Goal: Information Seeking & Learning: Learn about a topic

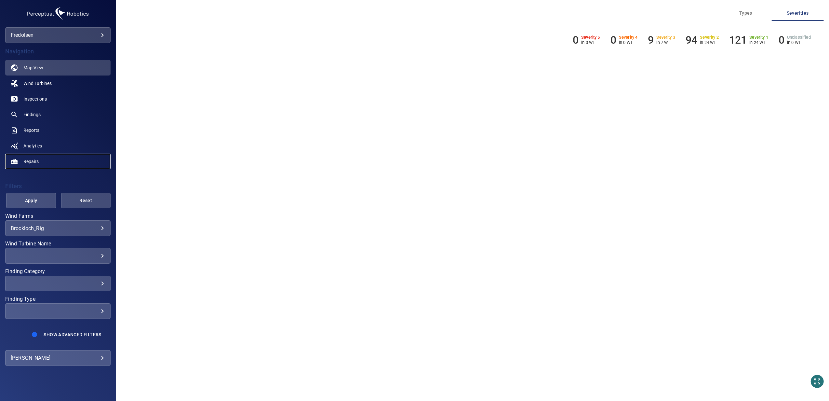
click at [33, 160] on span "Repairs" at bounding box center [30, 161] width 15 height 7
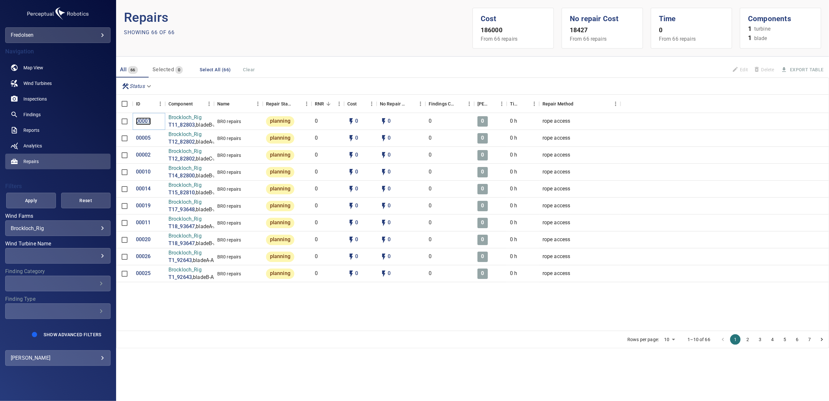
click at [144, 122] on p "00001" at bounding box center [143, 120] width 15 height 7
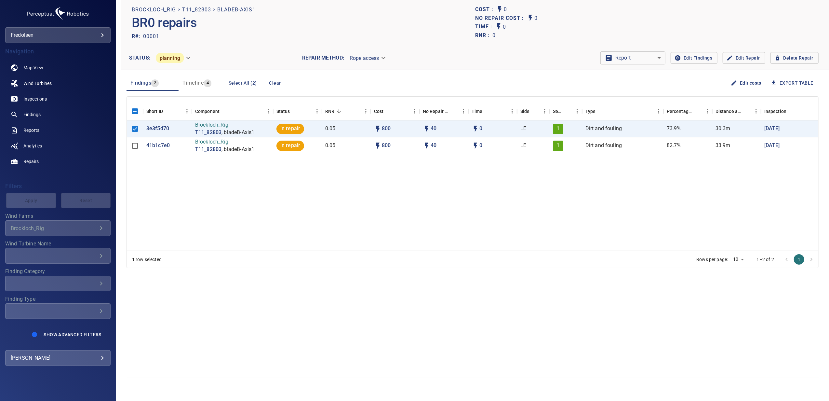
click at [748, 58] on span "Edit Repair" at bounding box center [744, 58] width 32 height 8
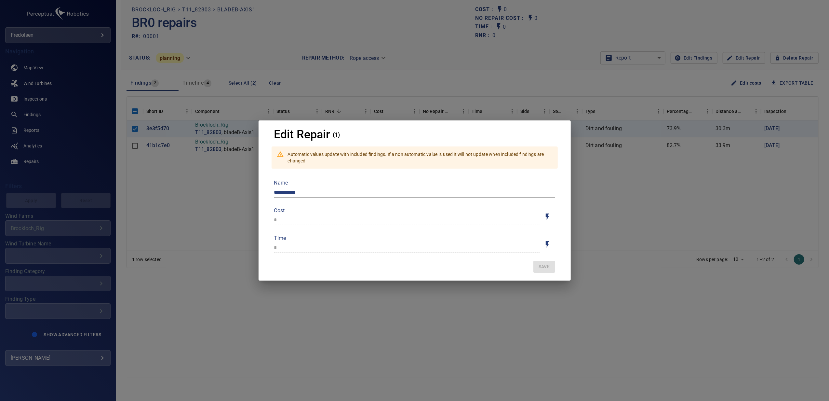
click at [599, 185] on div "**********" at bounding box center [414, 200] width 829 height 401
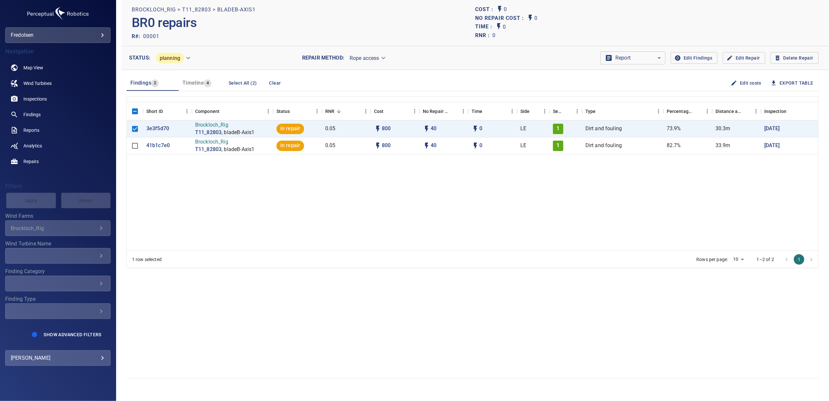
click at [655, 61] on body "**********" at bounding box center [414, 200] width 829 height 401
click at [655, 85] on div at bounding box center [414, 200] width 829 height 401
click at [707, 58] on span "Edit Findings" at bounding box center [694, 58] width 36 height 8
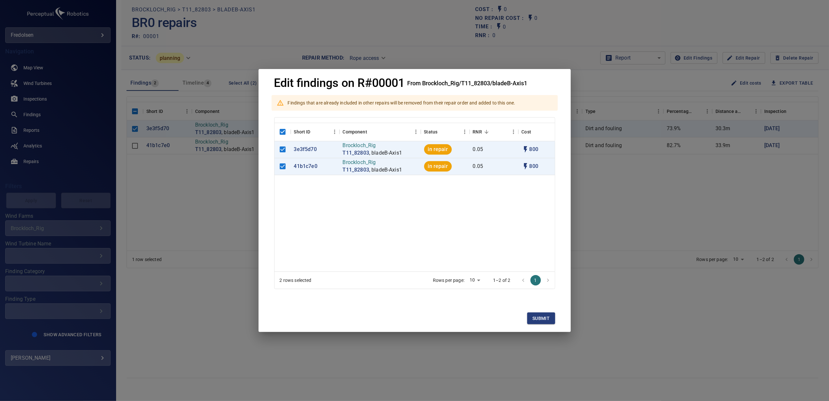
click at [620, 198] on div "Edit findings on R#00001 From Brockloch_Rig/T11_82803/bladeB-Axis1 Findings tha…" at bounding box center [414, 200] width 829 height 401
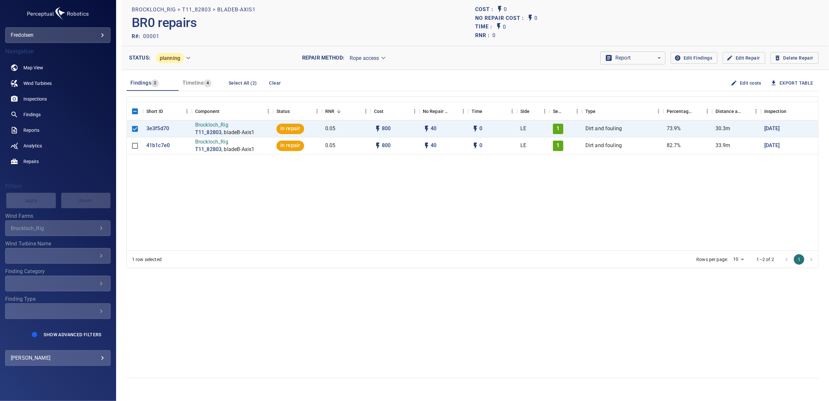
click at [196, 85] on span "Timeline" at bounding box center [193, 83] width 21 height 6
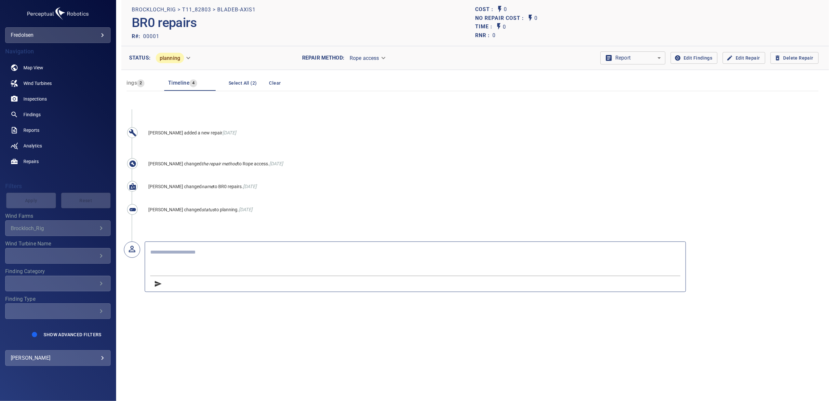
scroll to position [0, 15]
click at [127, 86] on span "Findings" at bounding box center [126, 83] width 21 height 6
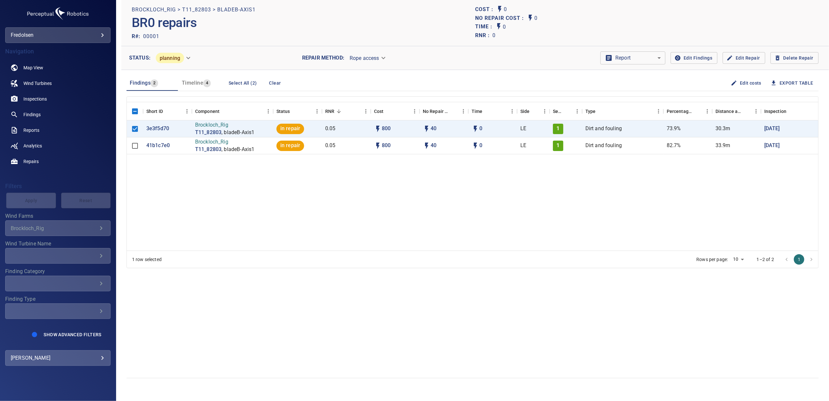
scroll to position [0, 0]
click at [31, 233] on div "**********" at bounding box center [57, 228] width 105 height 16
click at [34, 111] on span "Findings" at bounding box center [31, 114] width 17 height 7
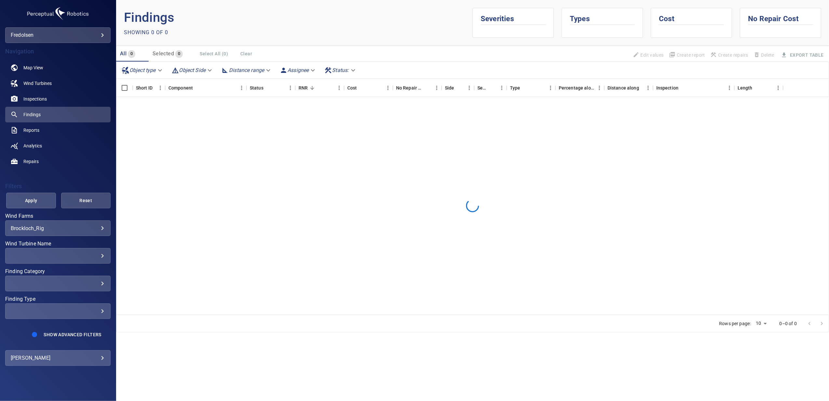
click at [52, 230] on body "**********" at bounding box center [414, 200] width 829 height 401
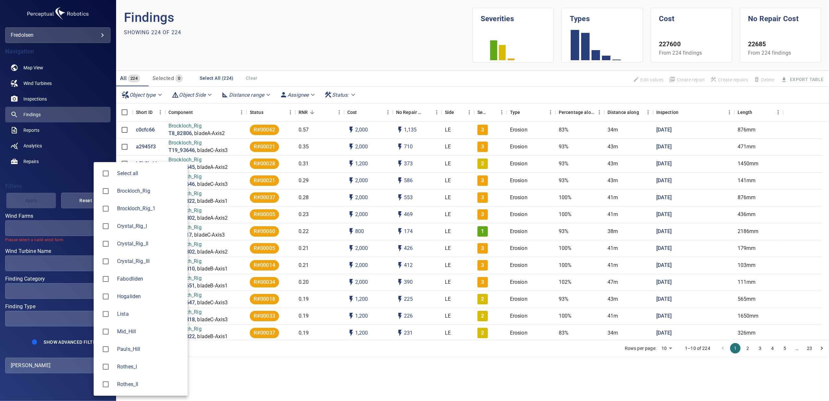
type input "**********"
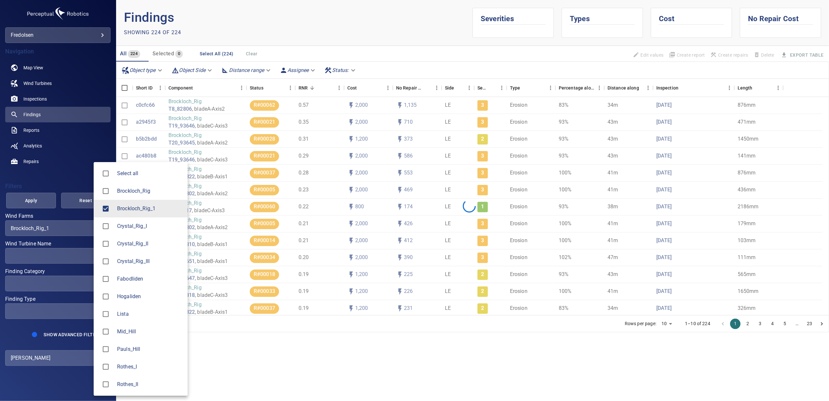
click at [34, 185] on div at bounding box center [414, 200] width 829 height 401
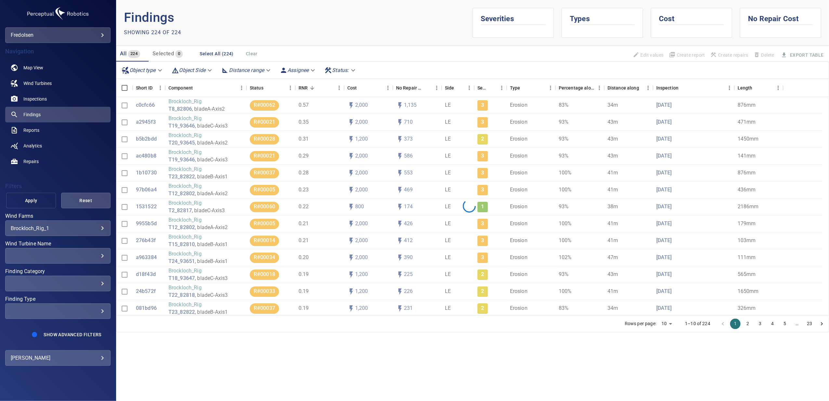
click at [31, 198] on span "Apply" at bounding box center [30, 201] width 33 height 8
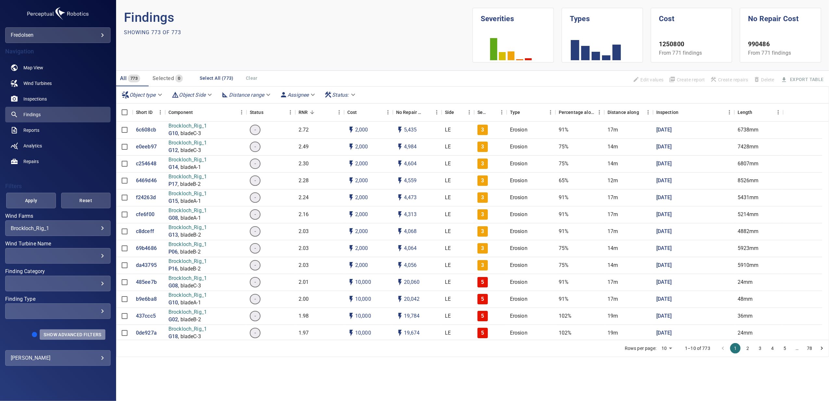
click at [74, 335] on span "Show Advanced Filters" at bounding box center [73, 334] width 58 height 5
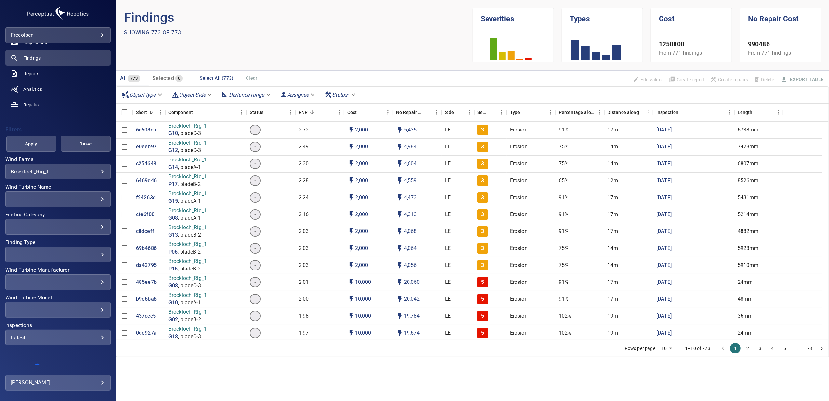
scroll to position [64, 0]
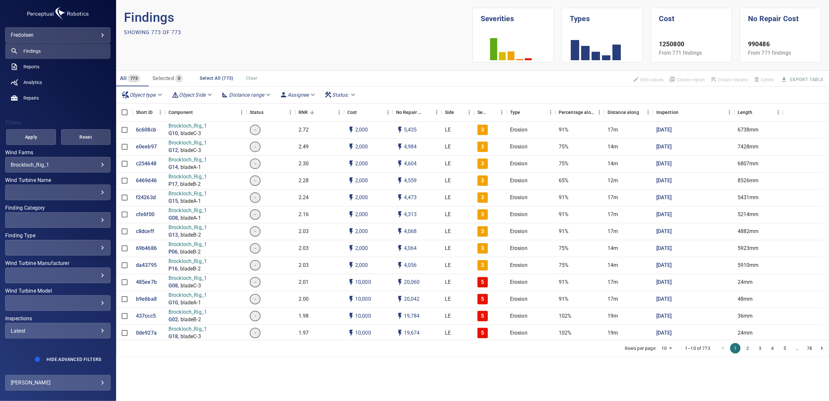
click at [71, 336] on div "Latest ****** ​" at bounding box center [57, 331] width 105 height 16
click at [169, 379] on div "Inspections" at bounding box center [414, 200] width 829 height 401
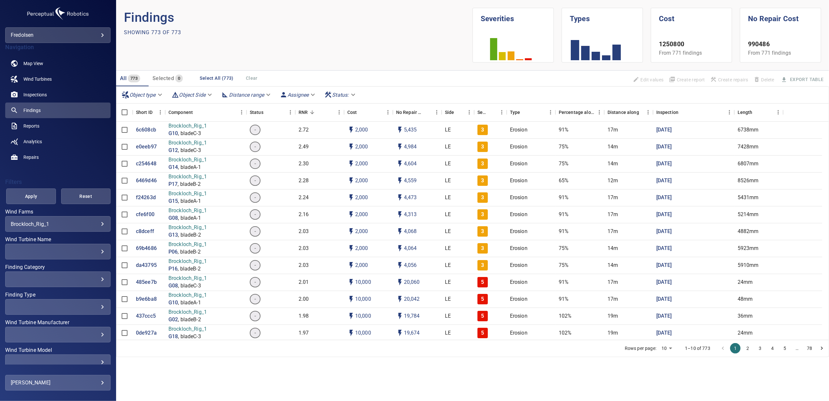
scroll to position [0, 0]
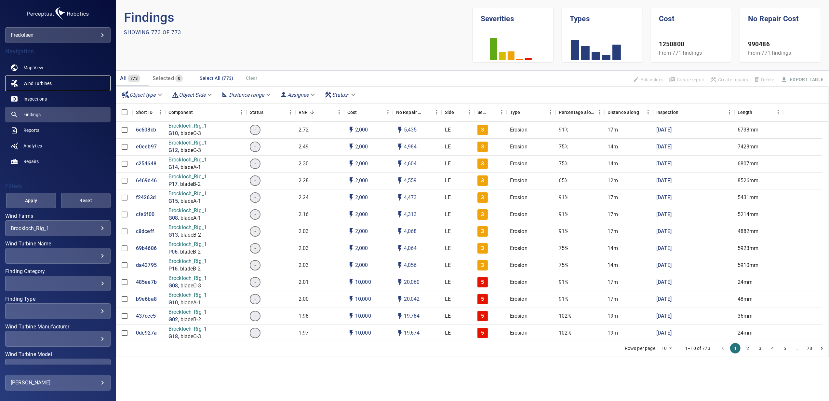
click at [32, 84] on span "Wind Turbines" at bounding box center [37, 83] width 28 height 7
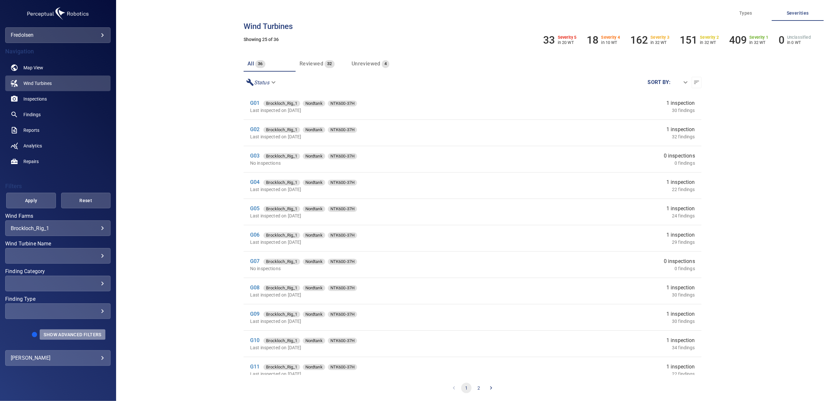
click at [62, 330] on button "Show Advanced Filters" at bounding box center [72, 334] width 65 height 10
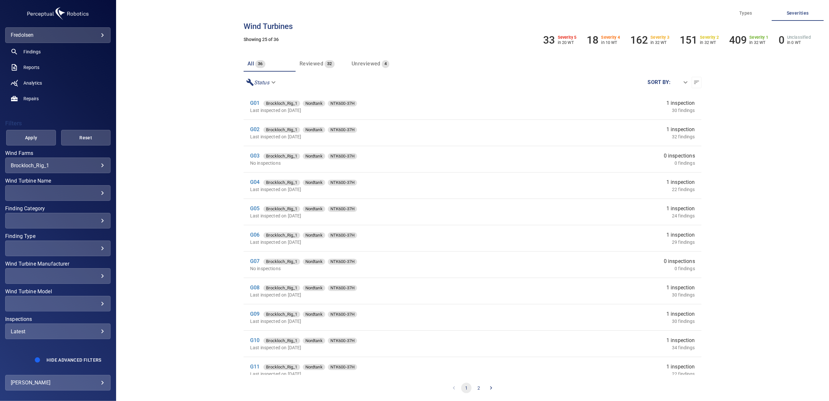
scroll to position [64, 0]
click at [62, 333] on div "Latest ****** ​" at bounding box center [57, 331] width 105 height 16
click at [150, 232] on div "Inspections" at bounding box center [414, 200] width 829 height 401
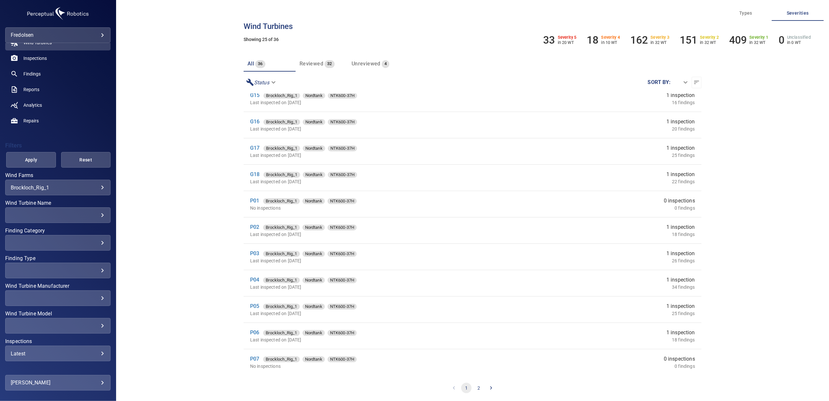
scroll to position [20, 0]
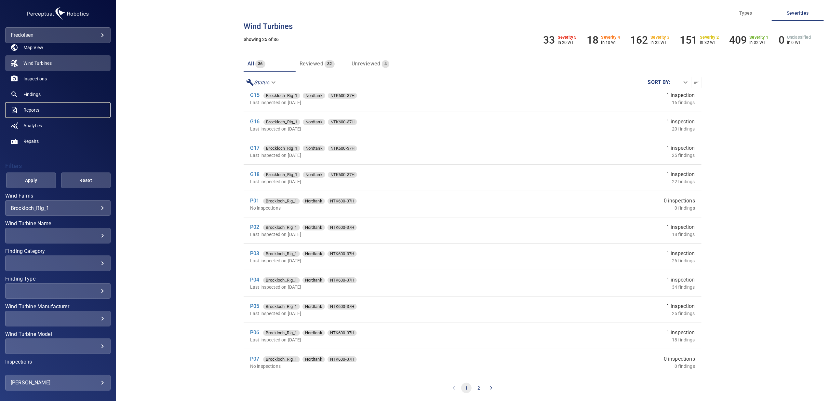
click at [29, 111] on span "Reports" at bounding box center [31, 110] width 16 height 7
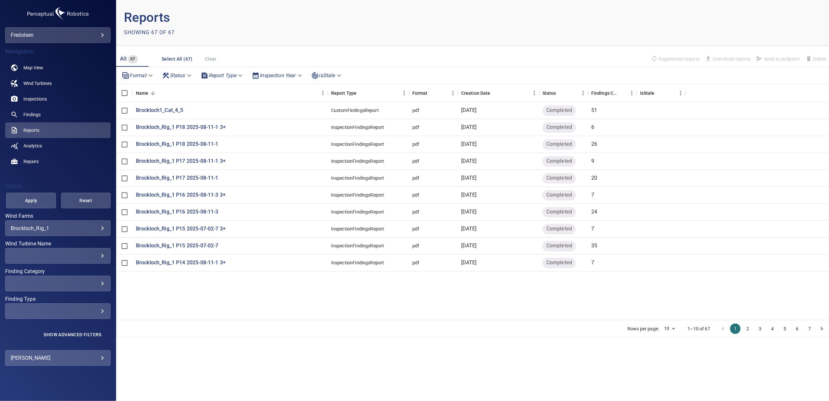
click at [300, 76] on body "**********" at bounding box center [414, 200] width 829 height 401
click at [354, 63] on div at bounding box center [414, 200] width 829 height 401
click at [33, 113] on span "Findings" at bounding box center [31, 114] width 17 height 7
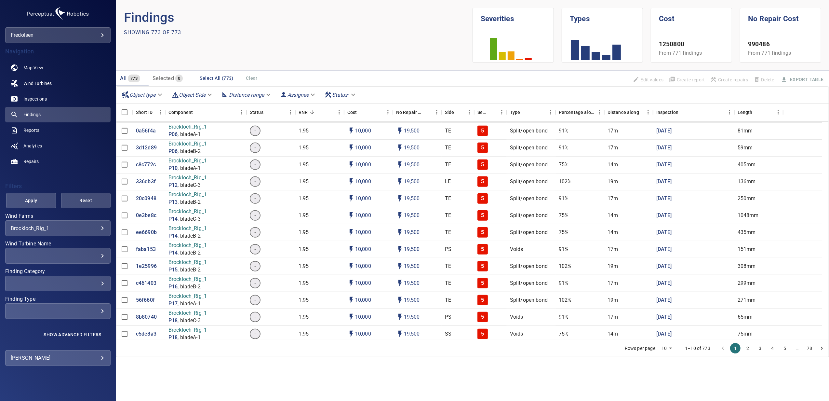
scroll to position [477, 0]
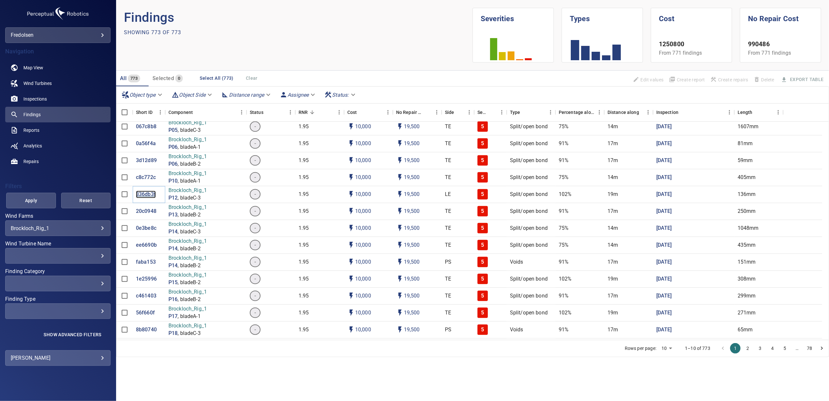
click at [143, 195] on p "336db3f" at bounding box center [146, 194] width 20 height 7
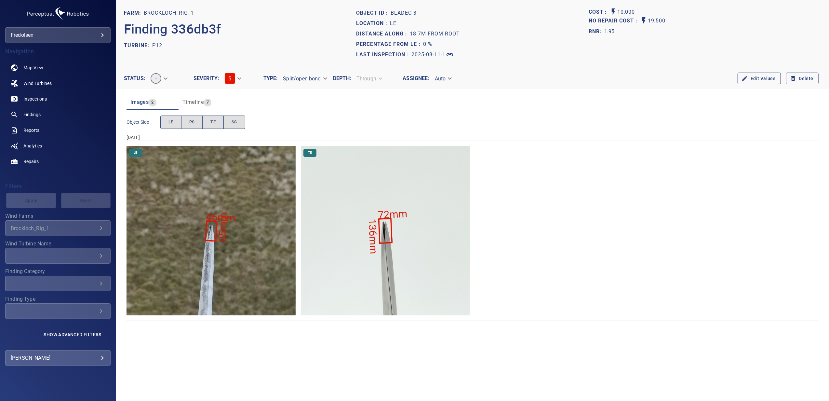
click at [376, 244] on img "Brockloch_Rig_1/P12/2025-08-11-1/2025-08-11-1/image72wp84.jpg" at bounding box center [385, 230] width 169 height 169
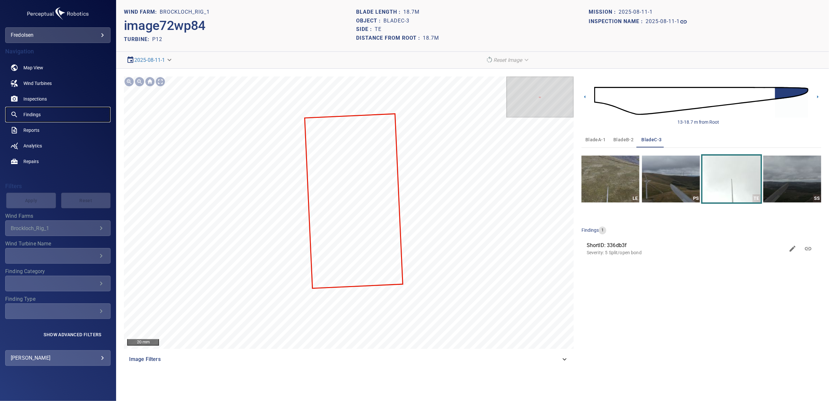
click at [33, 115] on span "Findings" at bounding box center [31, 114] width 17 height 7
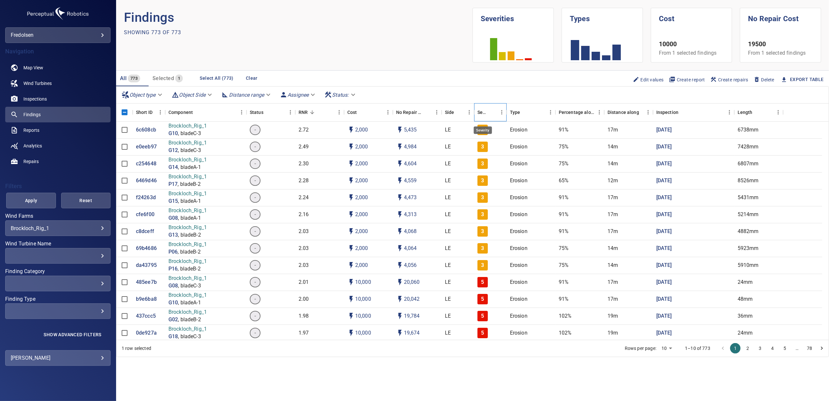
click at [484, 115] on div "Severity" at bounding box center [483, 112] width 10 height 18
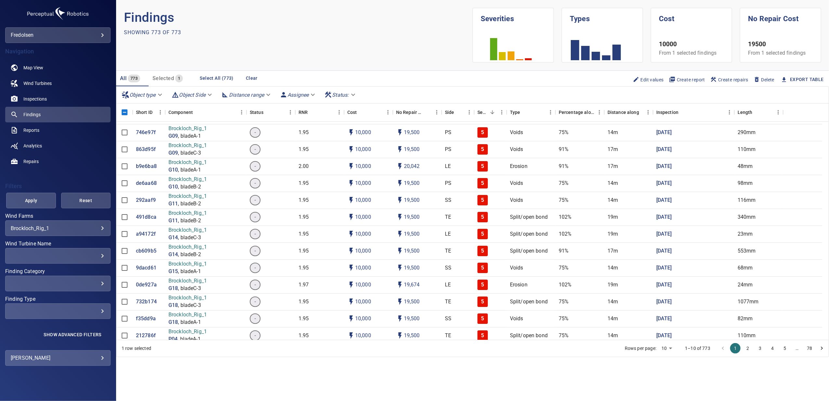
scroll to position [130, 0]
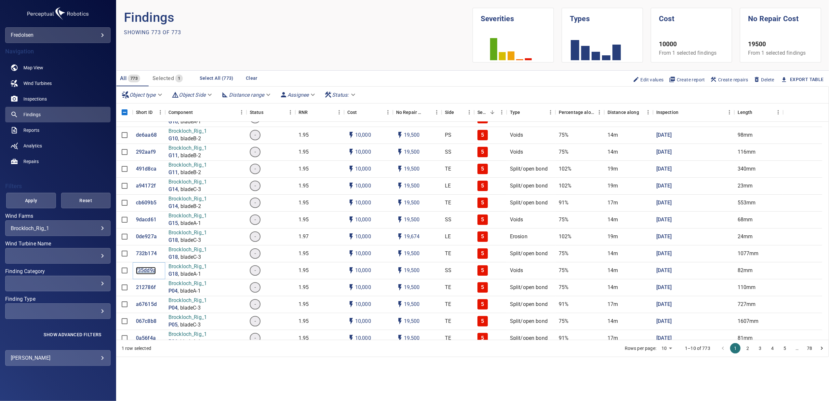
click at [152, 268] on p "f35dd9a" at bounding box center [146, 270] width 20 height 7
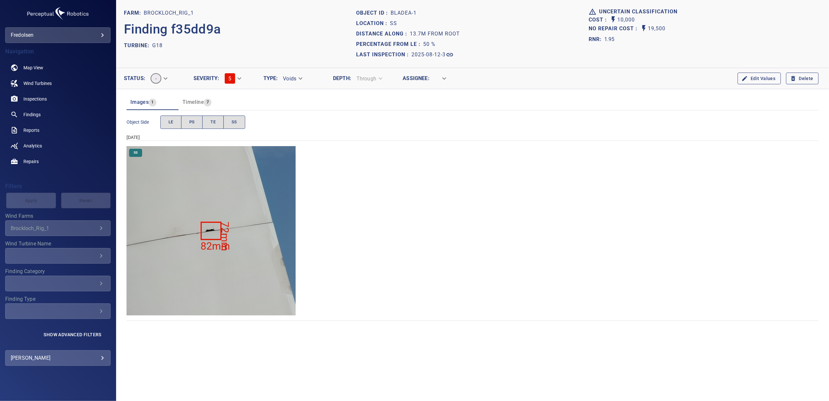
click at [210, 274] on img "Brockloch_Rig_1/G18/2025-08-12-3/2025-08-12-1/image21wp24.jpg" at bounding box center [211, 230] width 169 height 169
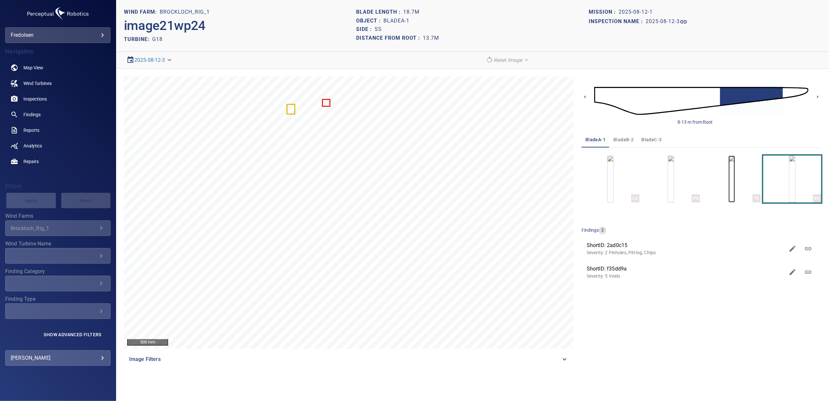
click at [729, 185] on img "button" at bounding box center [732, 179] width 7 height 47
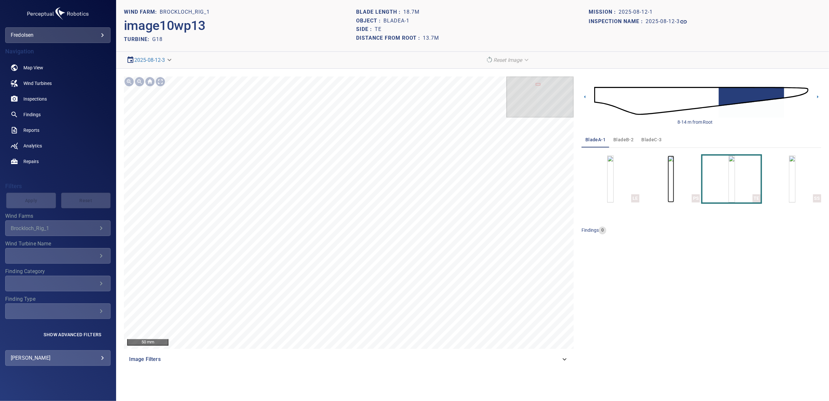
click at [673, 186] on img "button" at bounding box center [671, 179] width 7 height 47
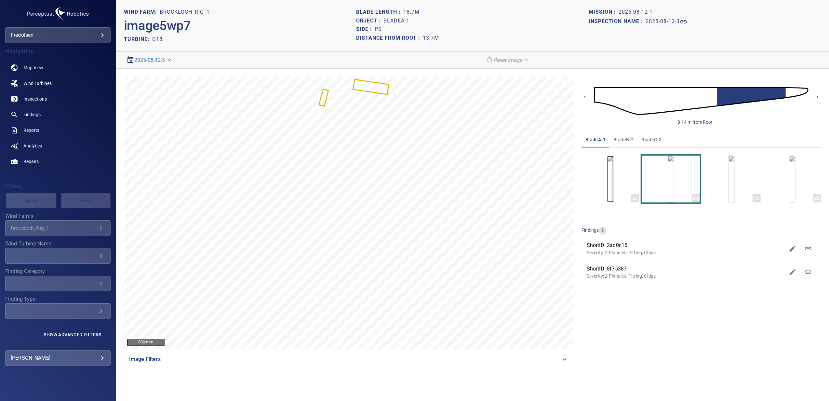
click at [607, 189] on img "button" at bounding box center [610, 179] width 7 height 47
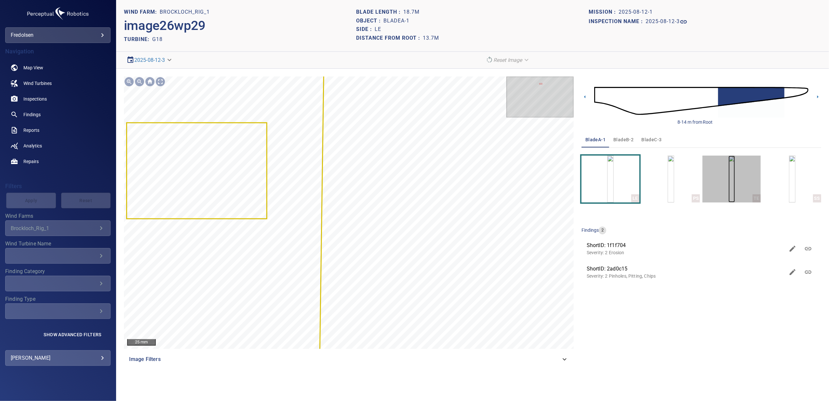
click at [729, 179] on img "button" at bounding box center [732, 179] width 7 height 47
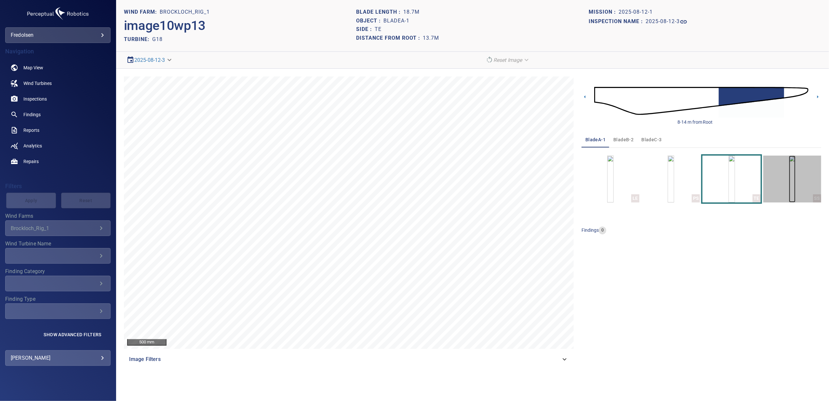
click at [789, 178] on img "button" at bounding box center [792, 179] width 7 height 47
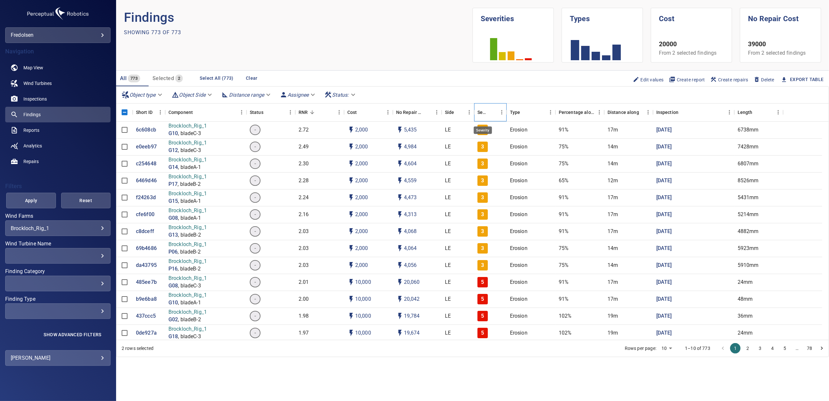
click at [483, 116] on div "Severity" at bounding box center [483, 112] width 10 height 18
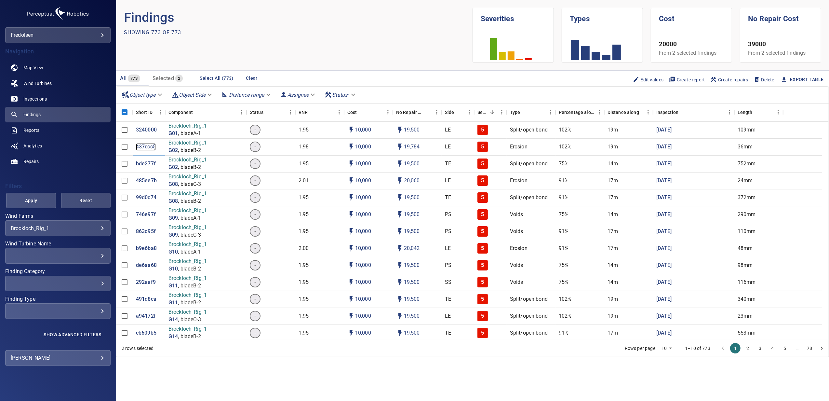
click at [149, 146] on p "437ccc5" at bounding box center [146, 146] width 20 height 7
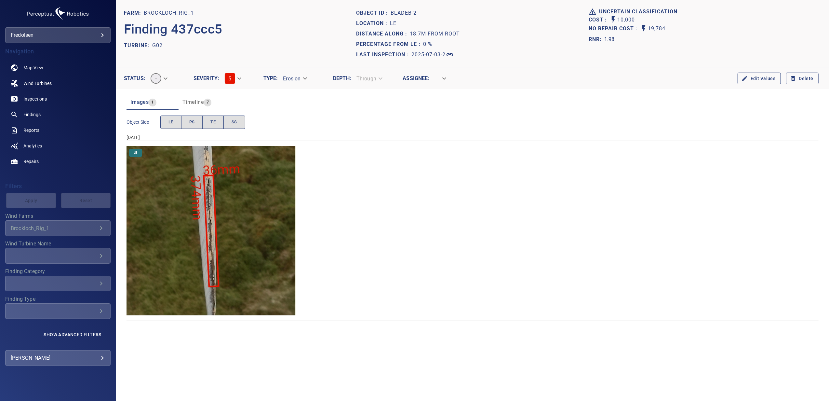
click at [190, 258] on img "Brockloch_Rig_1/G02/2025-07-03-2/2025-07-03-1/image56wp64.jpg" at bounding box center [211, 230] width 169 height 169
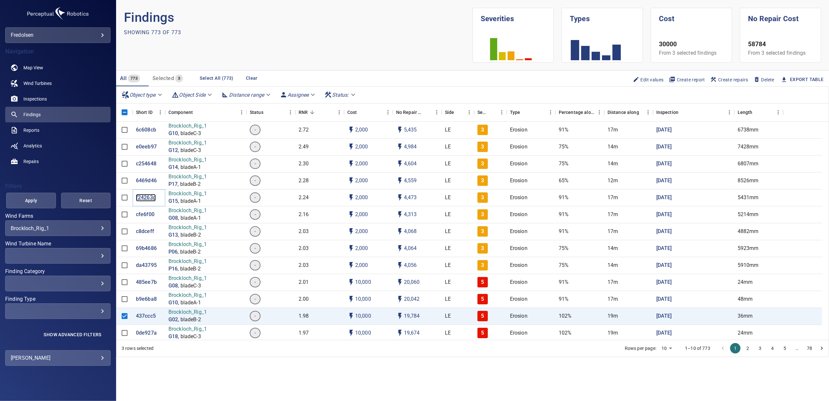
click at [143, 198] on p "f24263d" at bounding box center [146, 197] width 20 height 7
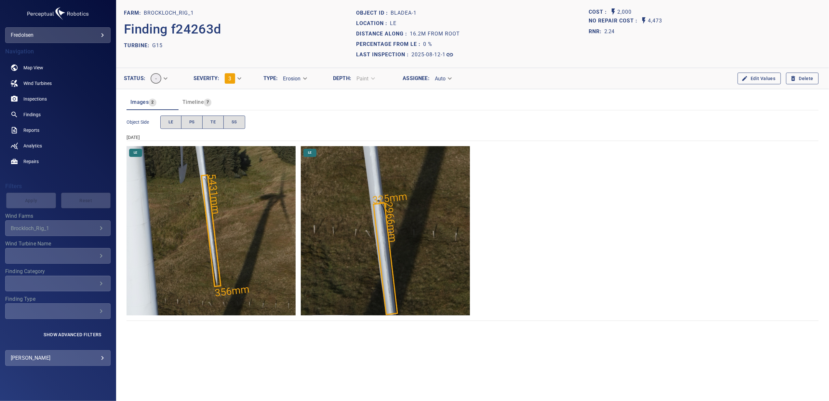
click at [185, 250] on img "Brockloch_Rig_1/G15/2025-08-12-1/2025-08-12-1/image88wp100.jpg" at bounding box center [211, 230] width 169 height 169
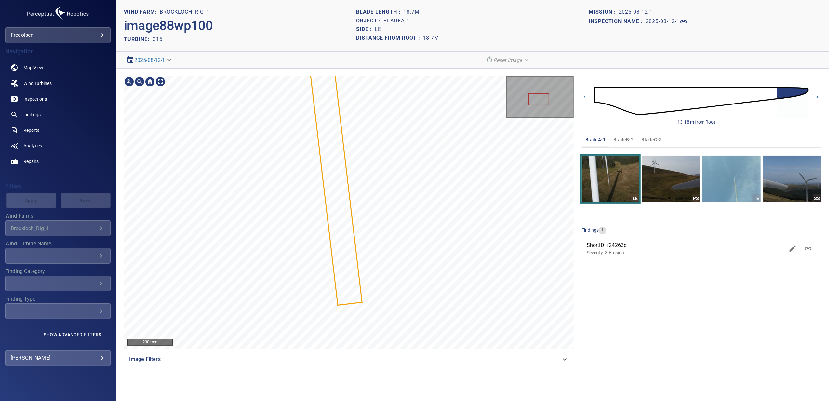
click at [399, 368] on div "200 mm Image Filters 13-18 m from Root bladeA-1 bladeB-2 bladeC-3 LE PS TE SS f…" at bounding box center [472, 222] width 713 height 306
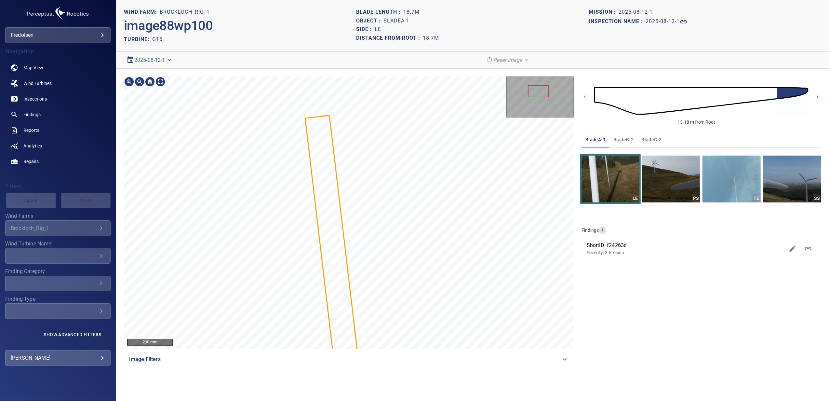
click at [383, 360] on div "200 mm Image Filters" at bounding box center [349, 221] width 450 height 291
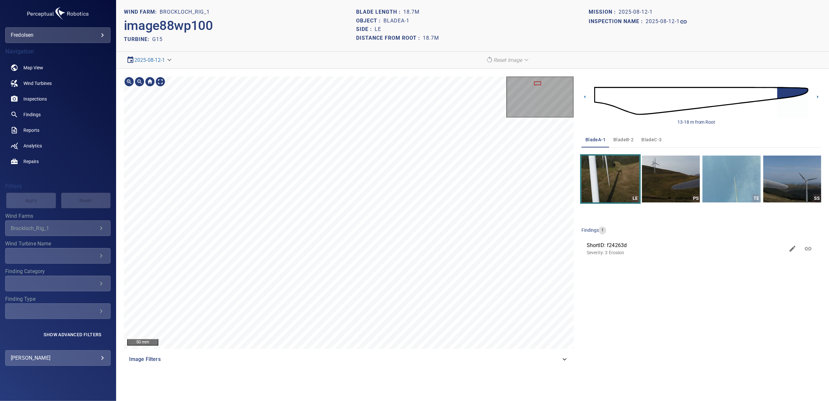
click at [382, 376] on section "**********" at bounding box center [472, 200] width 713 height 401
